Goal: Information Seeking & Learning: Learn about a topic

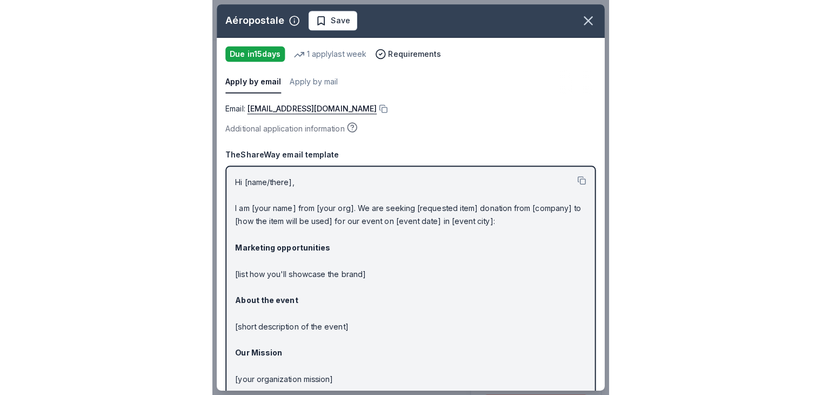
scroll to position [345, 0]
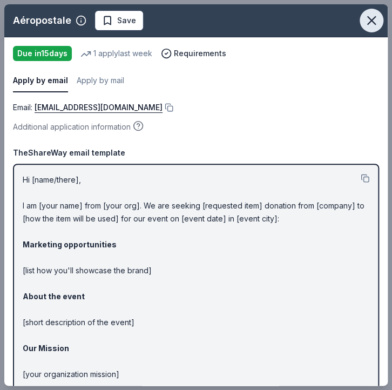
click at [364, 24] on icon "button" at bounding box center [371, 20] width 15 height 15
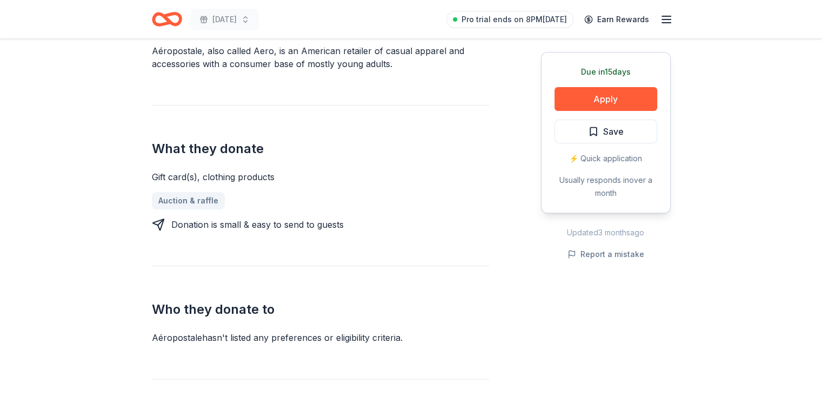
drag, startPoint x: 821, startPoint y: 163, endPoint x: 824, endPoint y: 113, distance: 49.8
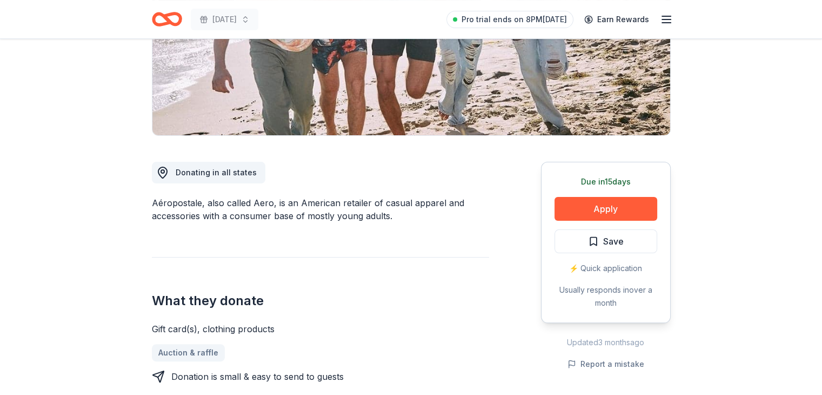
scroll to position [181, 0]
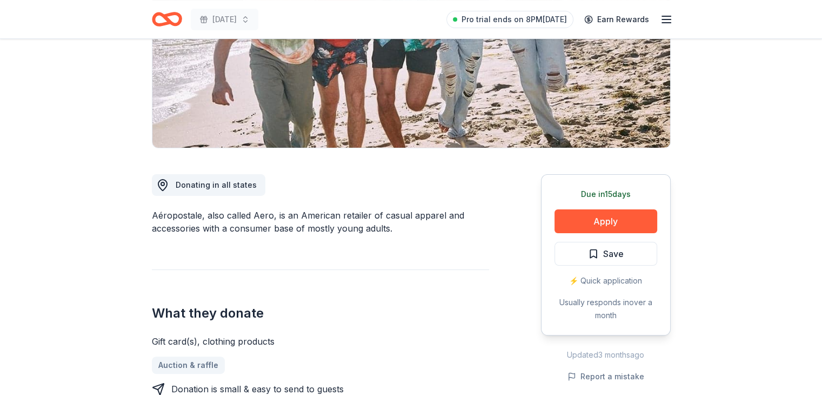
drag, startPoint x: 822, startPoint y: 74, endPoint x: 821, endPoint y: 184, distance: 110.3
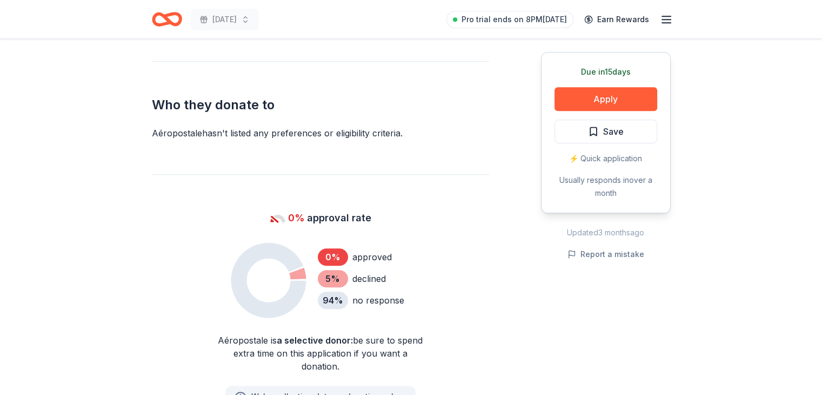
scroll to position [409, 0]
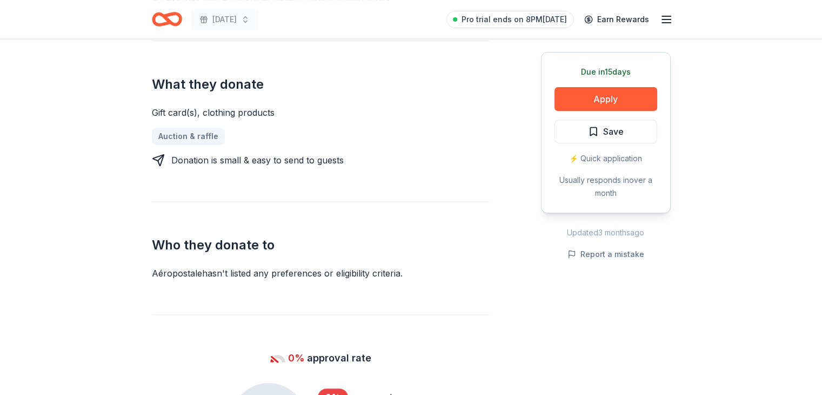
drag, startPoint x: 816, startPoint y: 161, endPoint x: 810, endPoint y: 148, distance: 14.8
click at [392, 148] on div "Due [DATE] Share Aéropostale New 1 apply last week 0% approval rate Share Donat…" at bounding box center [411, 342] width 822 height 1425
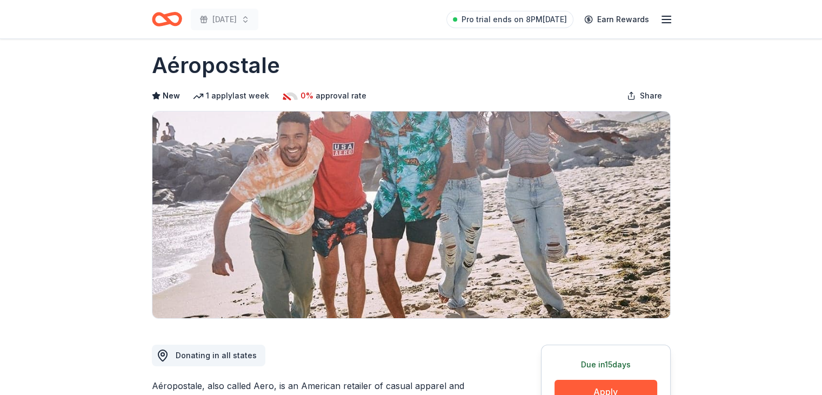
scroll to position [0, 0]
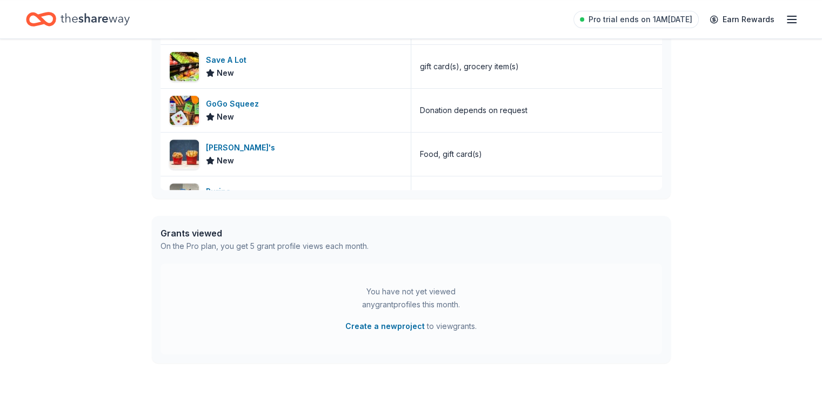
scroll to position [195, 0]
click at [662, 186] on div "In-Kind donors viewed On the Pro plan, you get unlimited in-kind profile views …" at bounding box center [411, 63] width 519 height 270
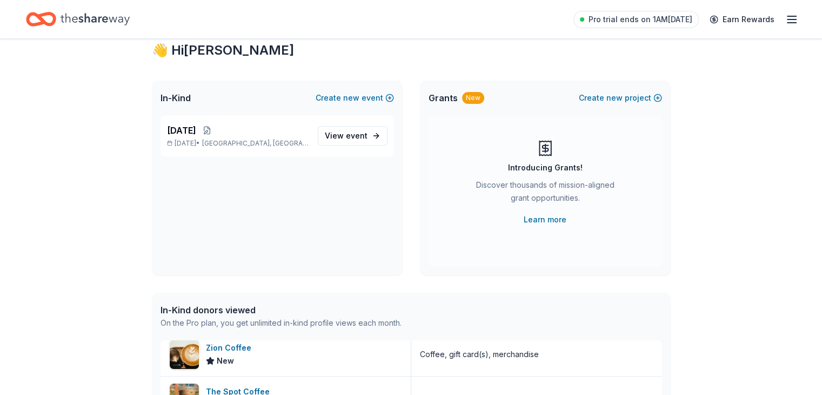
scroll to position [0, 0]
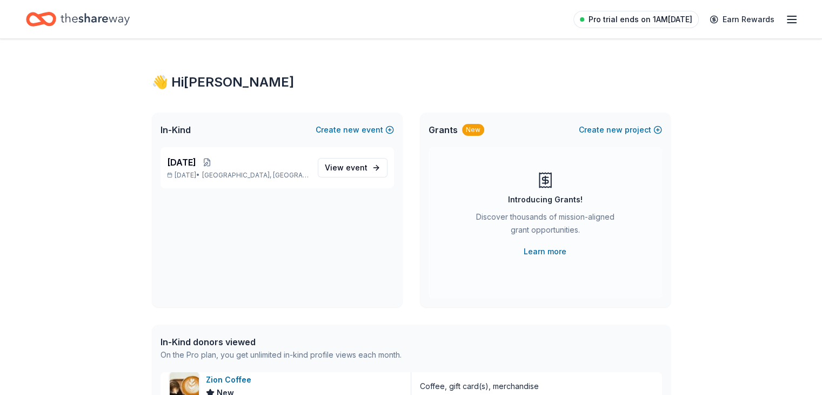
click at [636, 17] on span "Pro trial ends on 1AM, 9/24" at bounding box center [641, 19] width 104 height 13
click at [785, 20] on icon "button" at bounding box center [791, 19] width 13 height 13
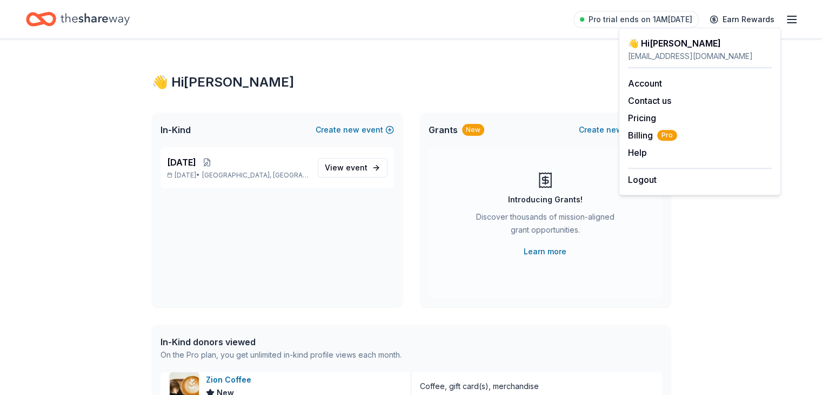
click at [117, 21] on icon "Home" at bounding box center [95, 19] width 69 height 12
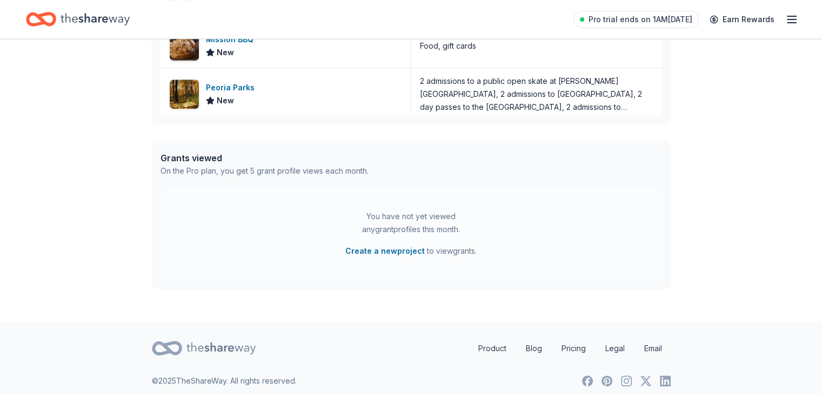
scroll to position [477, 0]
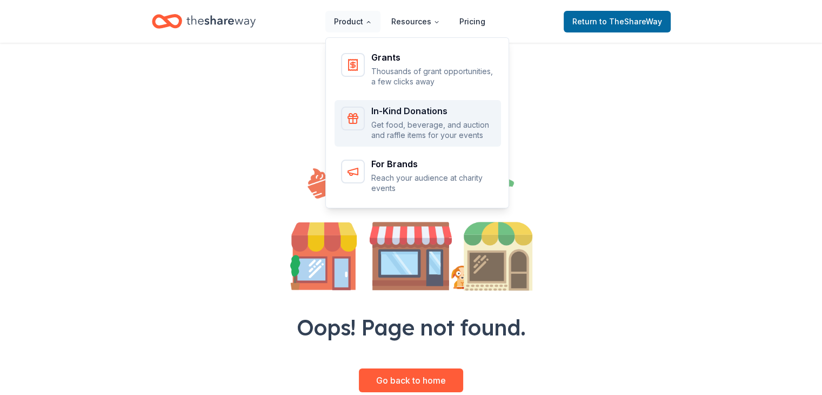
click at [383, 119] on p "Get food, beverage, and auction and raffle items for your events" at bounding box center [432, 129] width 123 height 21
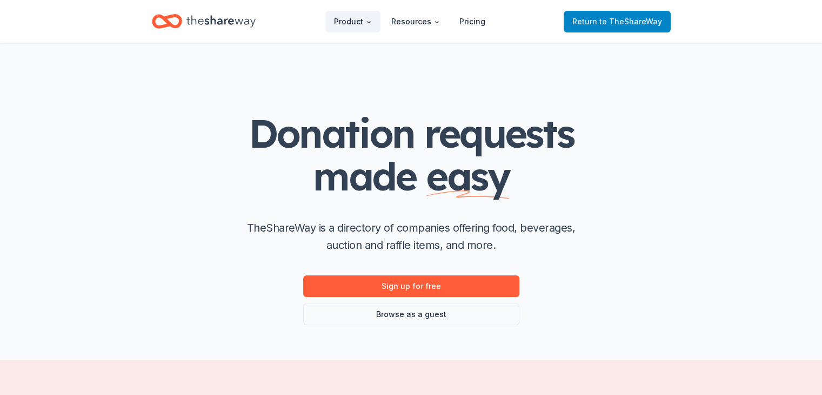
click at [588, 16] on span "Return to TheShareWay" at bounding box center [617, 21] width 90 height 13
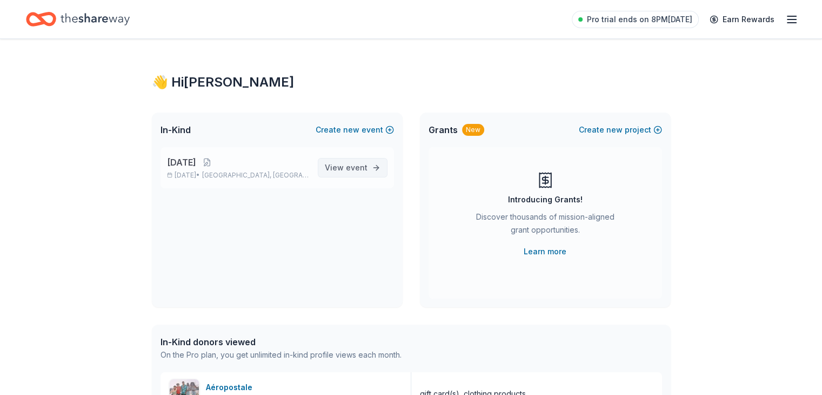
click at [342, 167] on span "View event" at bounding box center [346, 167] width 43 height 13
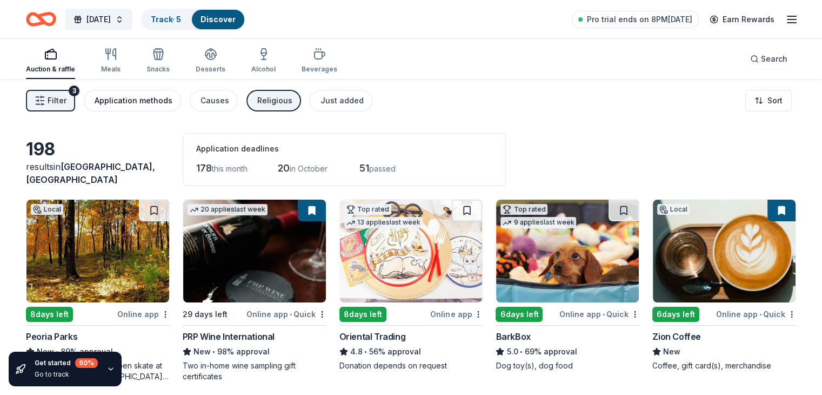
click at [145, 100] on div "Application methods" at bounding box center [134, 100] width 78 height 13
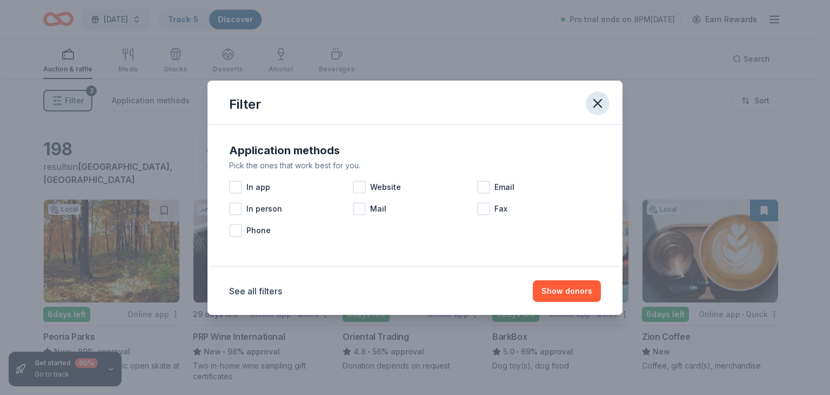
click at [601, 109] on icon "button" at bounding box center [597, 103] width 15 height 15
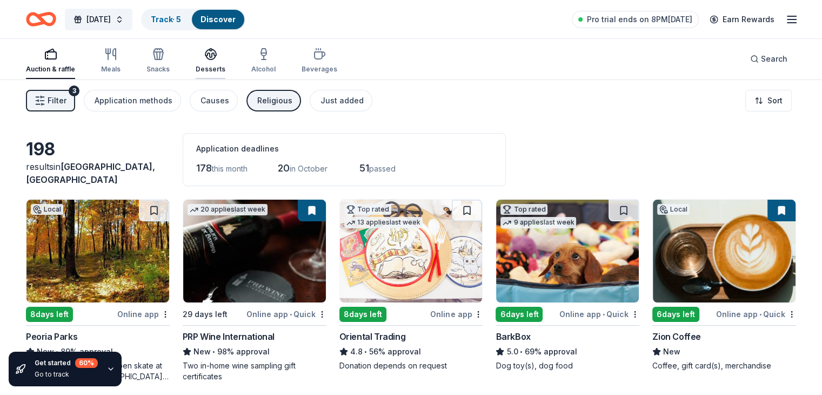
click at [216, 57] on icon "button" at bounding box center [211, 58] width 10 height 4
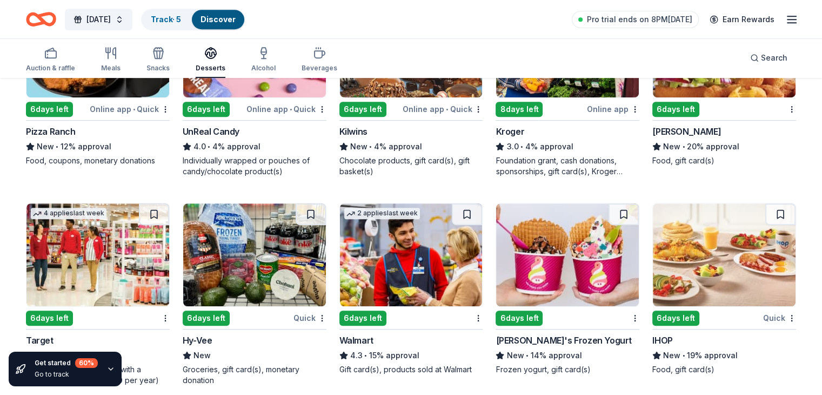
scroll to position [603, 0]
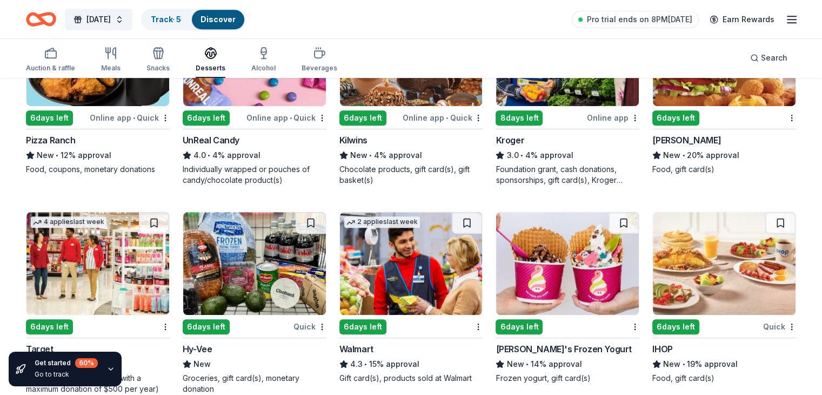
click at [386, 298] on img at bounding box center [411, 263] width 143 height 103
